Goal: Information Seeking & Learning: Learn about a topic

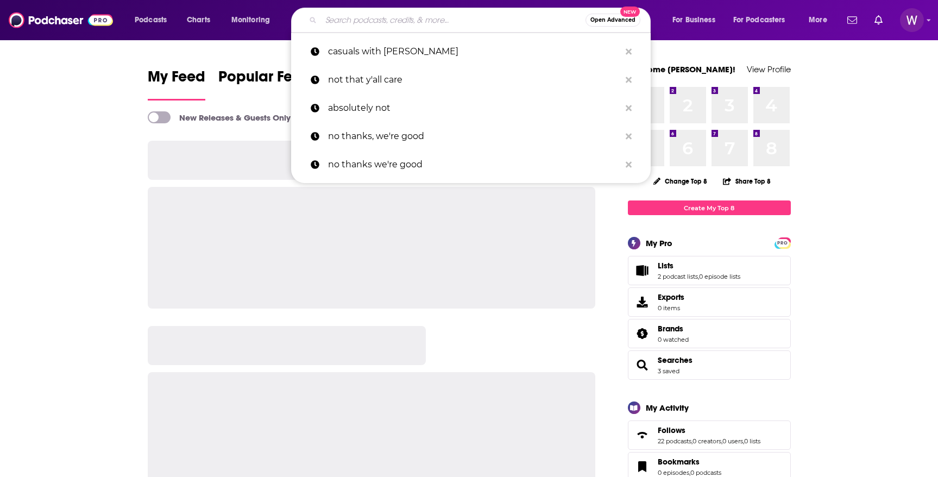
click at [376, 23] on input "Search podcasts, credits, & more..." at bounding box center [453, 19] width 264 height 17
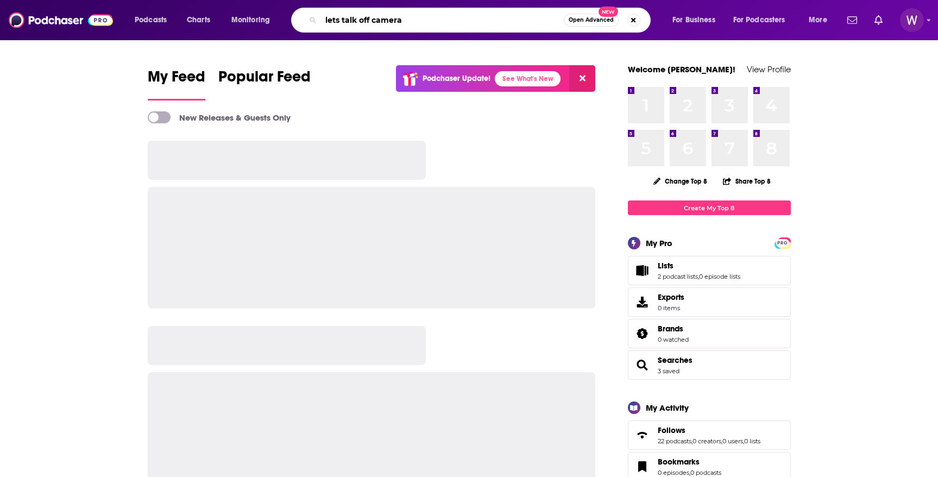
type input "lets talk off camera"
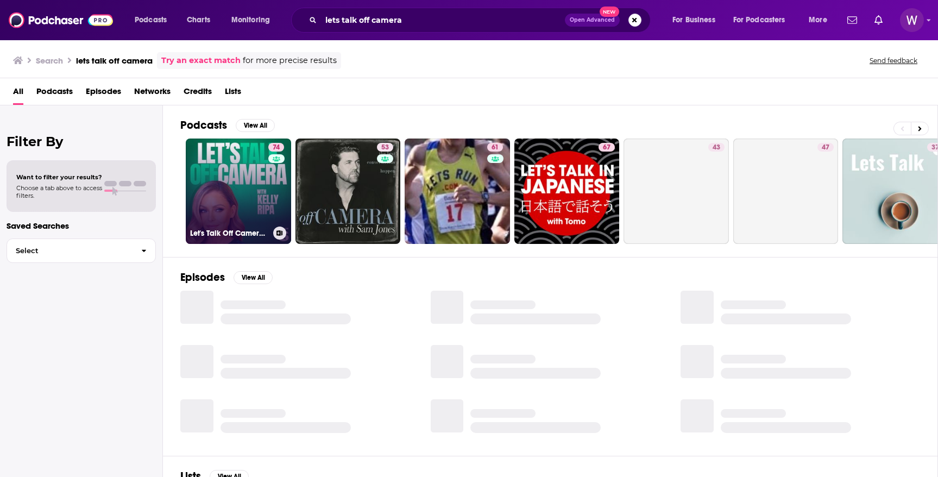
click at [227, 165] on link "74 Let's Talk Off Camera with [PERSON_NAME]" at bounding box center [238, 190] width 105 height 105
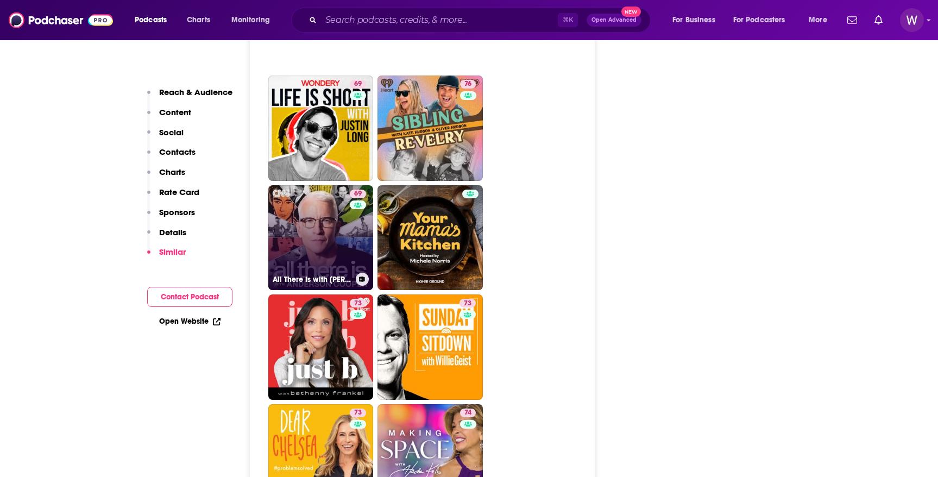
scroll to position [2702, 0]
